Goal: Task Accomplishment & Management: Manage account settings

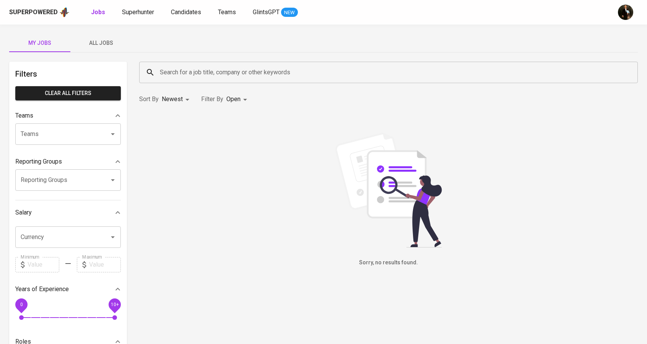
click at [185, 18] on div "Superpowered Jobs Superhunter Candidates Teams GlintsGPT NEW" at bounding box center [311, 12] width 605 height 11
click at [187, 13] on span "Candidates" at bounding box center [186, 11] width 30 height 7
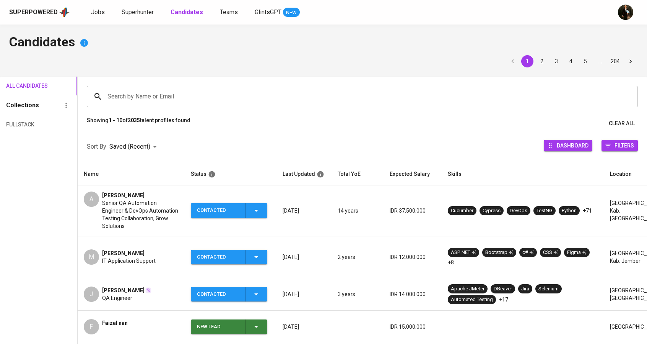
click at [125, 310] on td "F Faizal nan" at bounding box center [131, 326] width 107 height 33
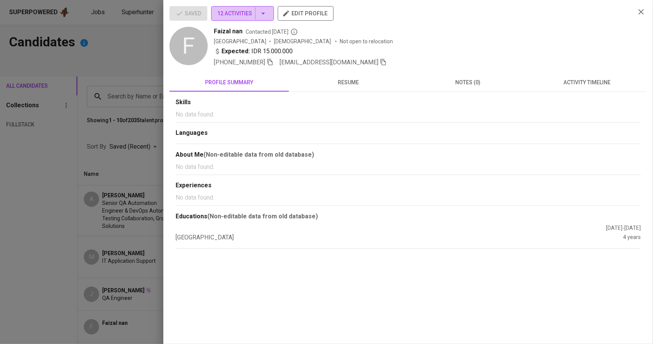
click at [263, 12] on icon "button" at bounding box center [263, 13] width 9 height 9
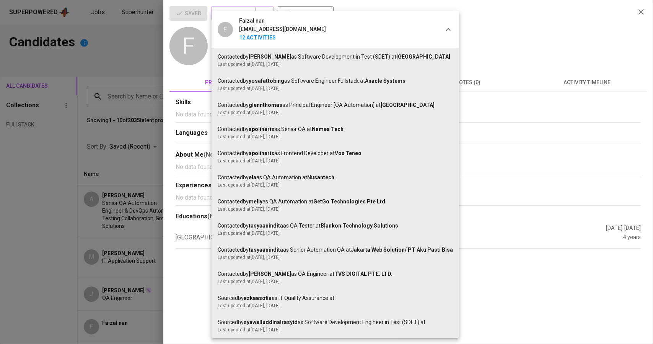
click at [523, 46] on div at bounding box center [326, 172] width 653 height 344
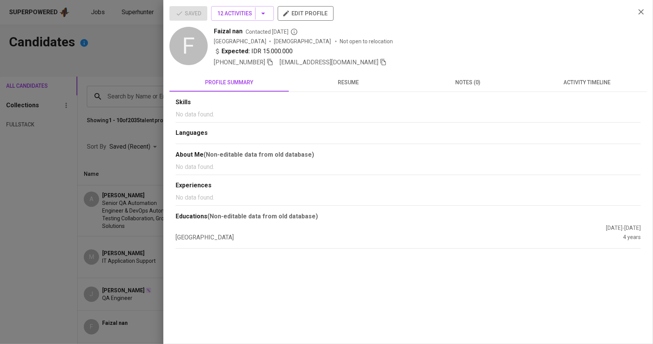
click at [92, 135] on div at bounding box center [326, 172] width 653 height 344
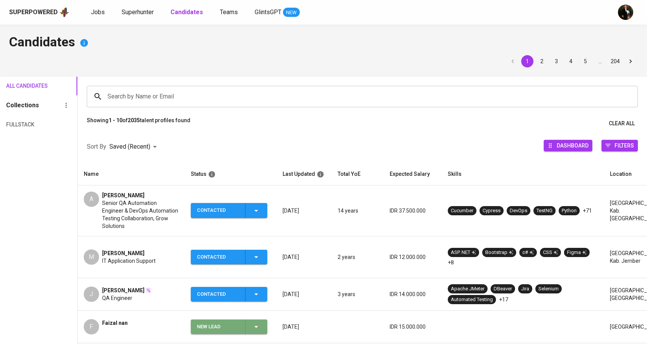
click at [253, 322] on icon "button" at bounding box center [256, 326] width 9 height 9
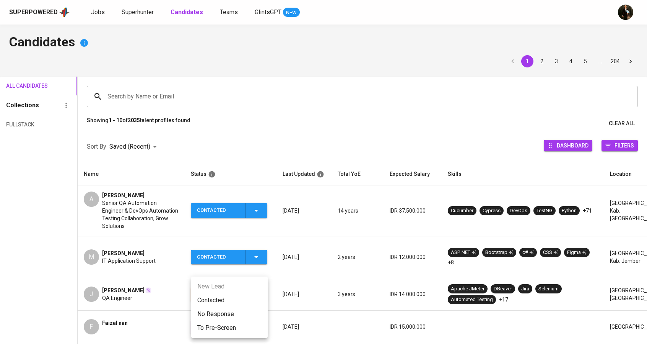
click at [244, 334] on li "To Pre-Screen" at bounding box center [229, 328] width 77 height 14
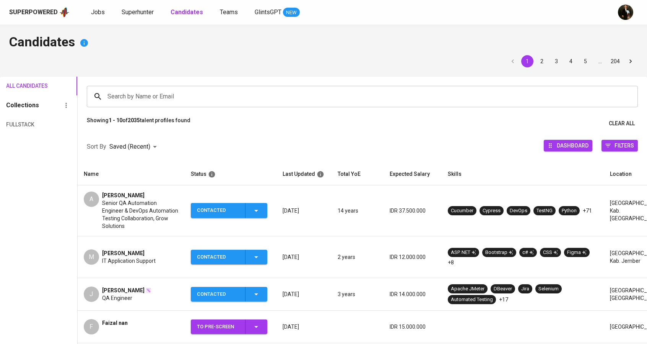
click at [258, 322] on icon "button" at bounding box center [256, 326] width 9 height 9
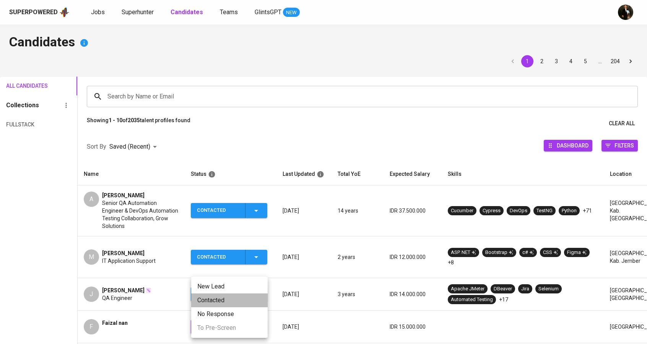
click at [227, 297] on li "Contacted" at bounding box center [229, 300] width 77 height 14
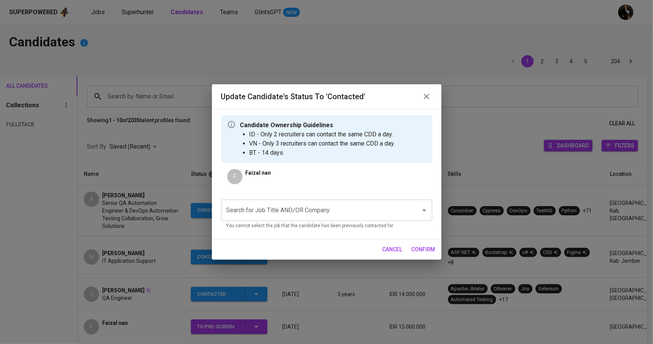
click at [284, 208] on input "Search for Job Title AND/OR Company" at bounding box center [316, 210] width 183 height 15
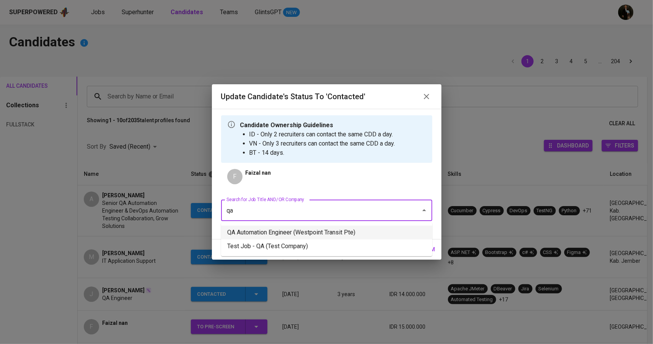
click at [290, 228] on li "QA Automation Engineer (Westpoint Transit Pte)" at bounding box center [326, 232] width 211 height 14
type input "qa"
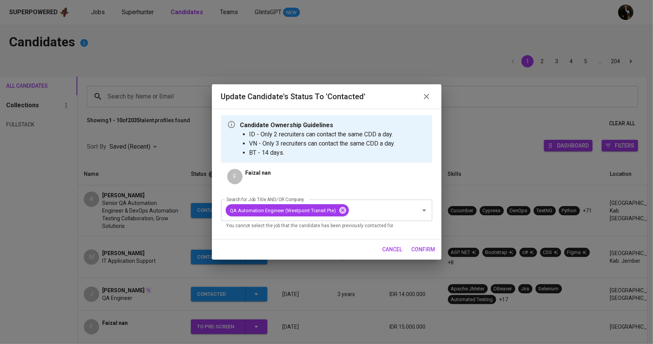
click at [414, 247] on span "confirm" at bounding box center [424, 250] width 24 height 10
